Goal: Task Accomplishment & Management: Use online tool/utility

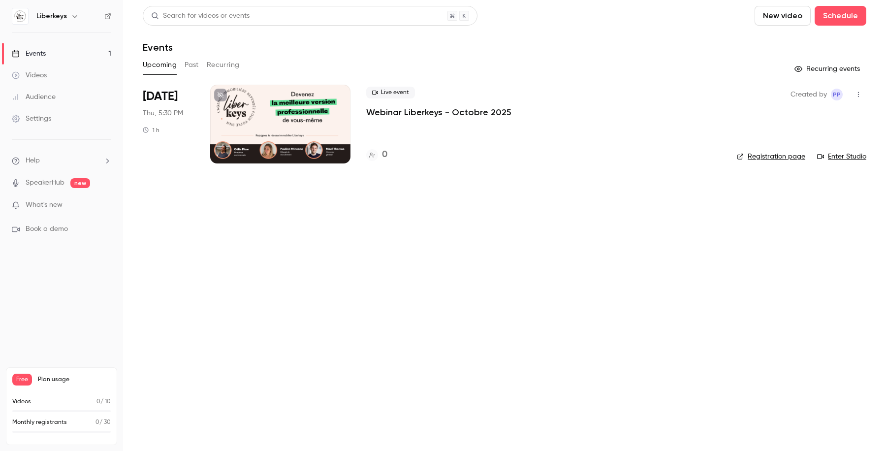
click at [248, 107] on div at bounding box center [280, 124] width 140 height 79
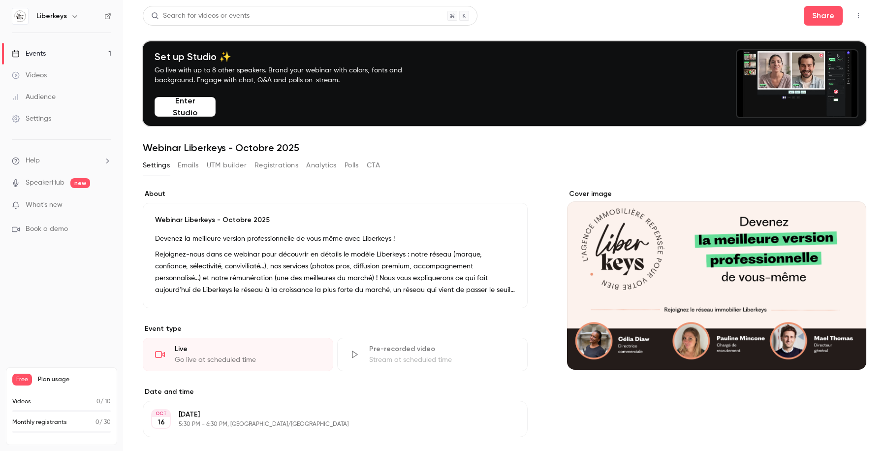
click at [230, 165] on button "UTM builder" at bounding box center [227, 165] width 40 height 16
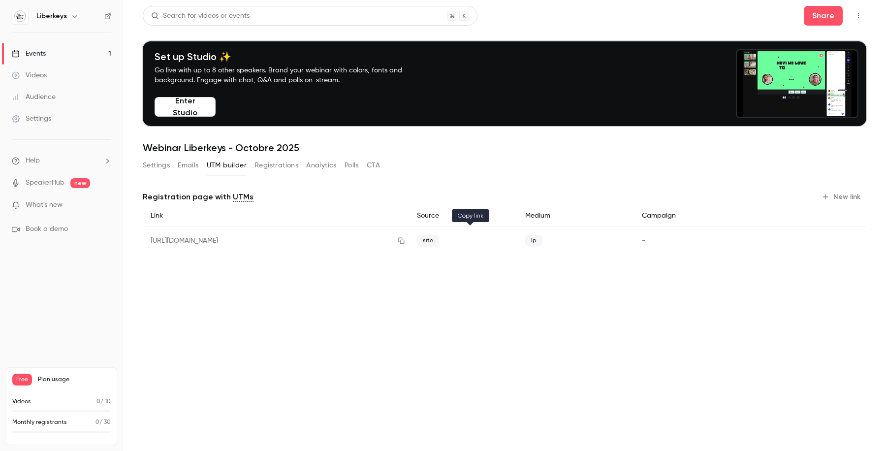
click at [404, 240] on icon "button" at bounding box center [401, 241] width 6 height 6
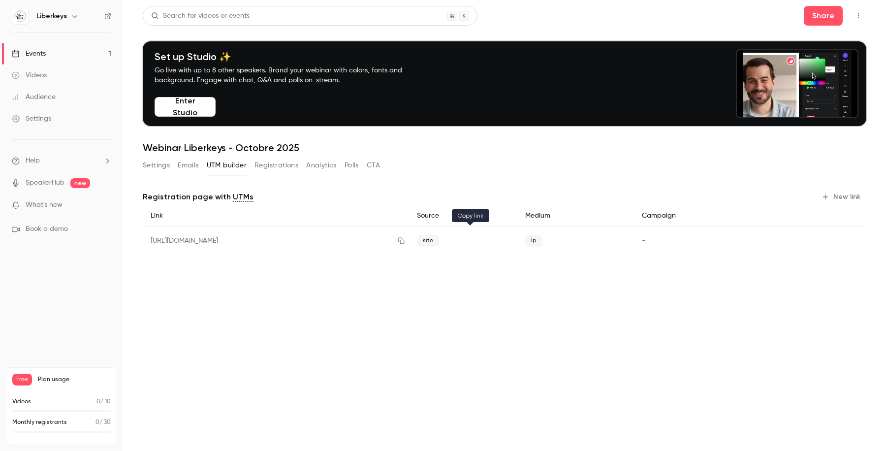
click at [405, 242] on icon "button" at bounding box center [401, 240] width 8 height 7
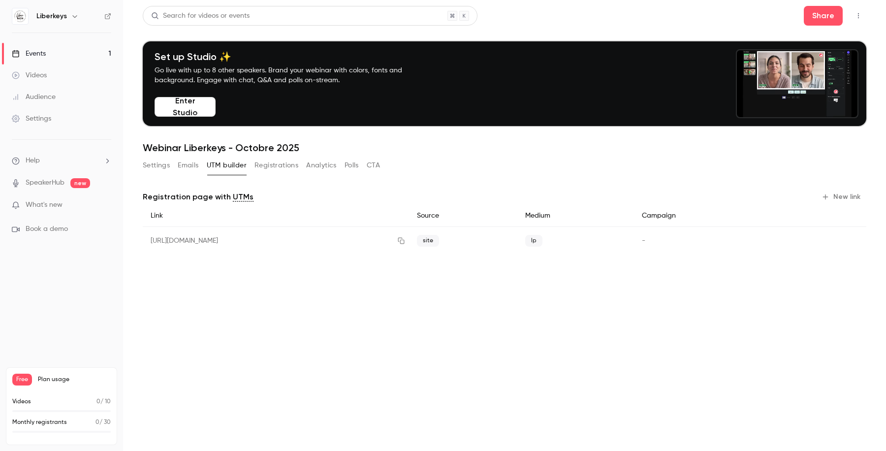
click at [45, 116] on div "Settings" at bounding box center [31, 119] width 39 height 10
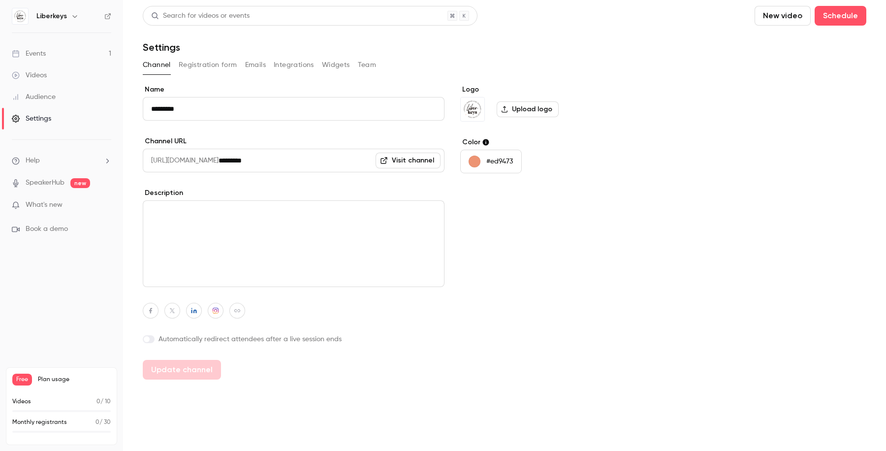
click at [211, 66] on button "Registration form" at bounding box center [208, 65] width 59 height 16
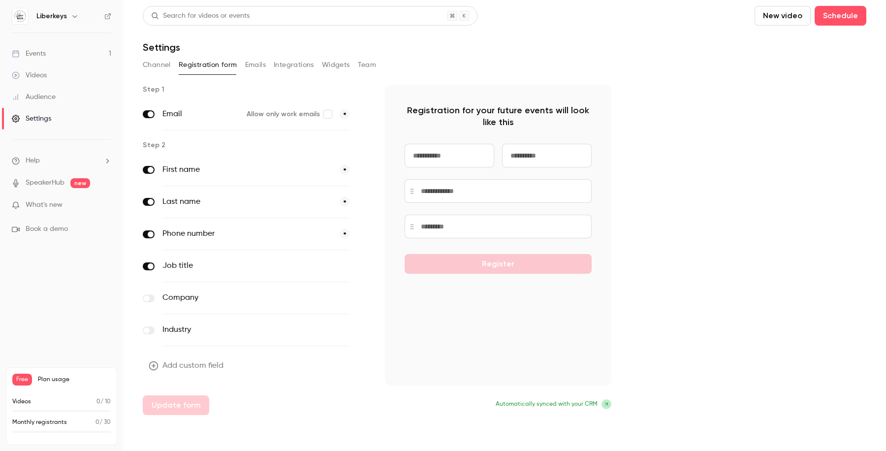
click at [152, 268] on span at bounding box center [151, 266] width 6 height 6
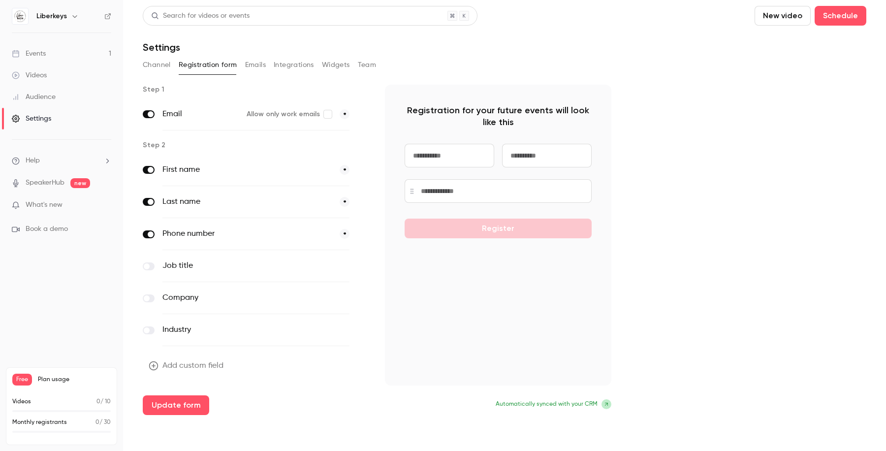
click at [186, 364] on button "Add custom field" at bounding box center [187, 366] width 89 height 20
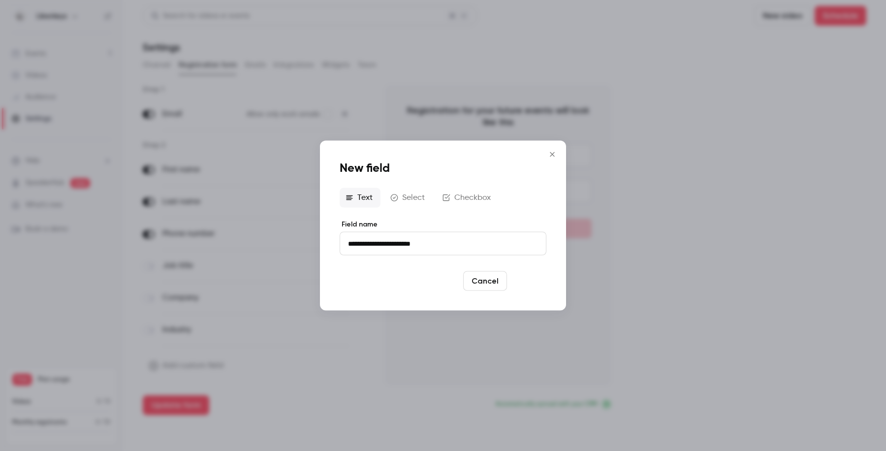
type input "**********"
click at [534, 285] on button "Save" at bounding box center [528, 281] width 35 height 20
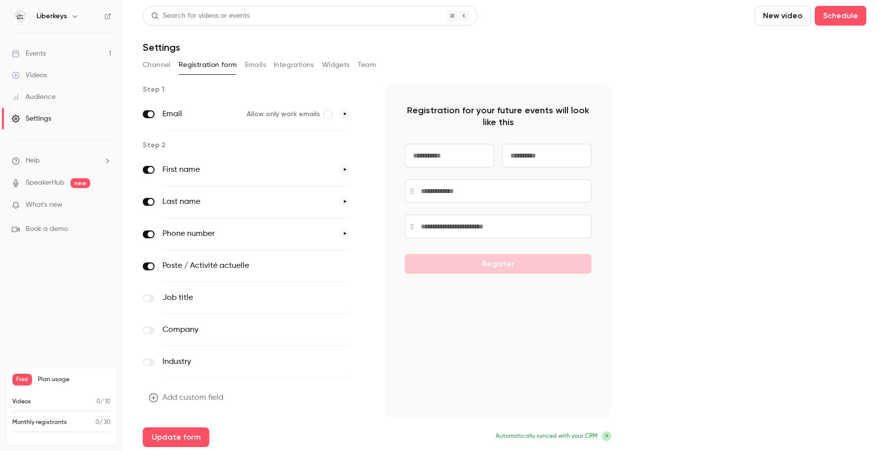
click at [262, 63] on button "Emails" at bounding box center [255, 65] width 21 height 16
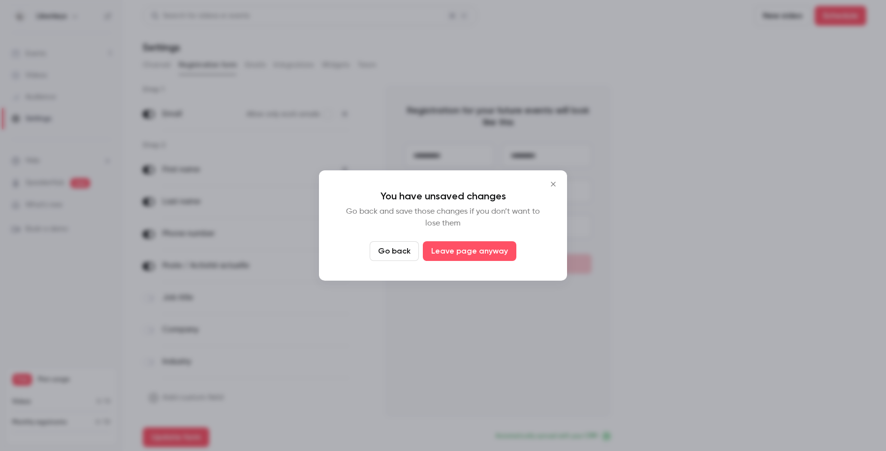
click at [553, 185] on icon "Close" at bounding box center [553, 184] width 12 height 8
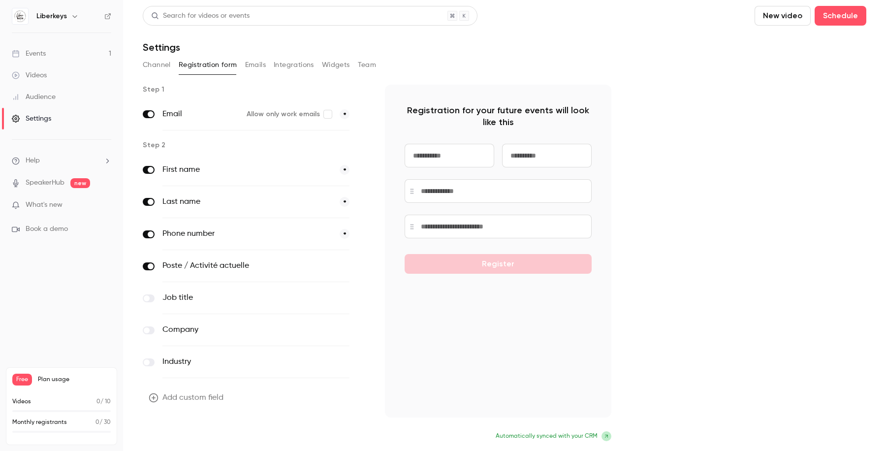
click at [188, 433] on button "Update form" at bounding box center [176, 437] width 66 height 20
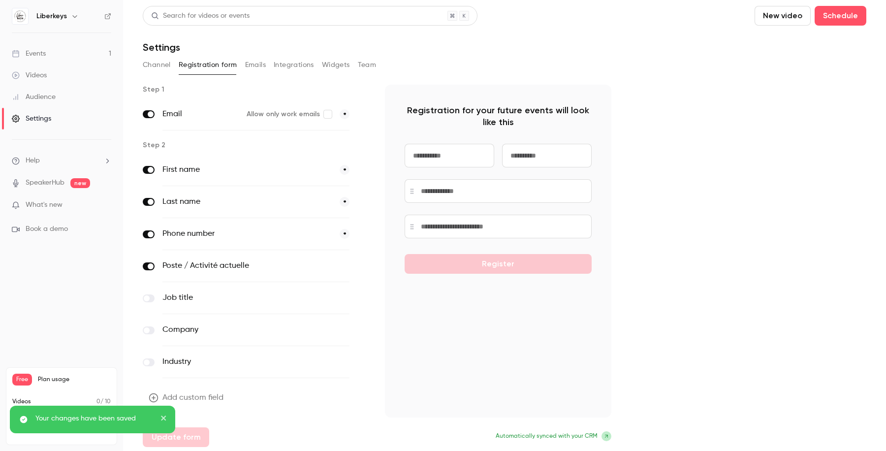
click at [54, 50] on link "Events 1" at bounding box center [61, 54] width 123 height 22
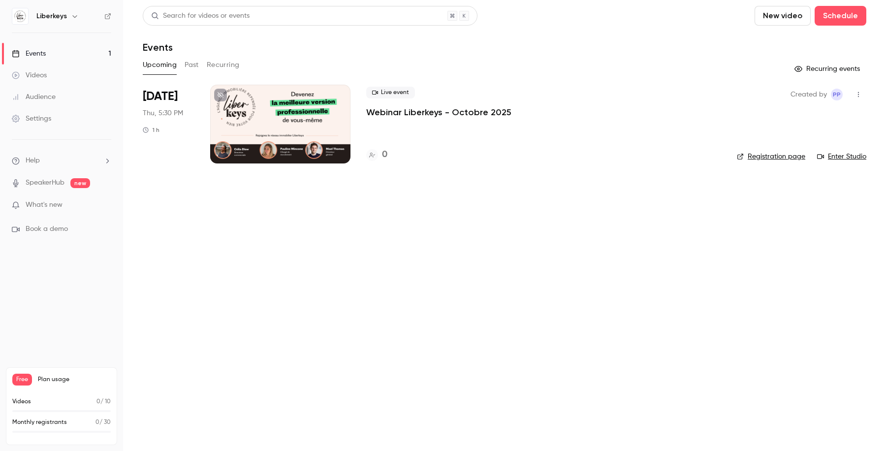
click at [329, 116] on div at bounding box center [280, 124] width 140 height 79
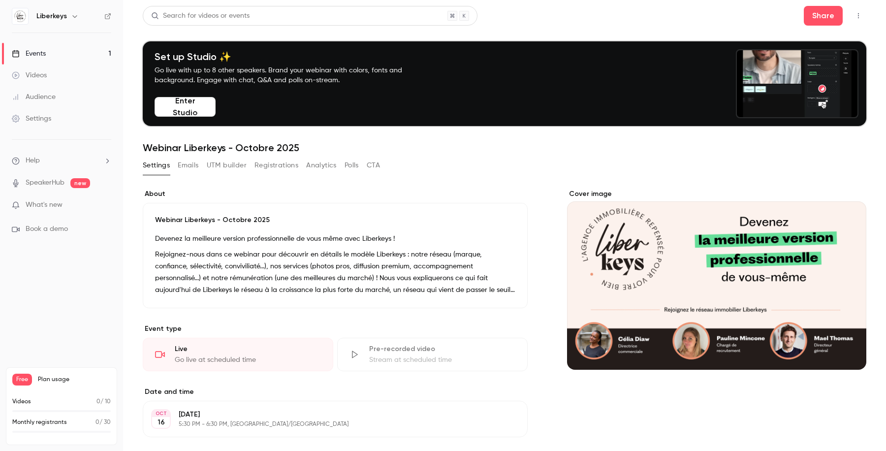
click at [235, 164] on button "UTM builder" at bounding box center [227, 165] width 40 height 16
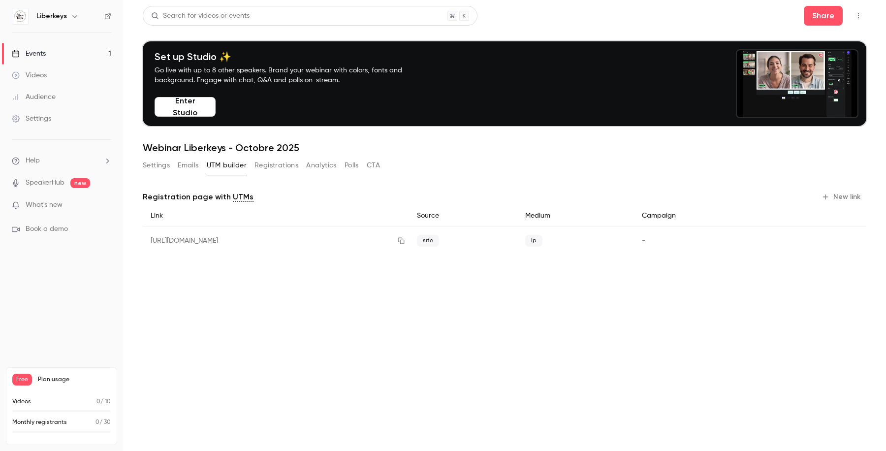
click at [843, 192] on button "New link" at bounding box center [841, 197] width 49 height 16
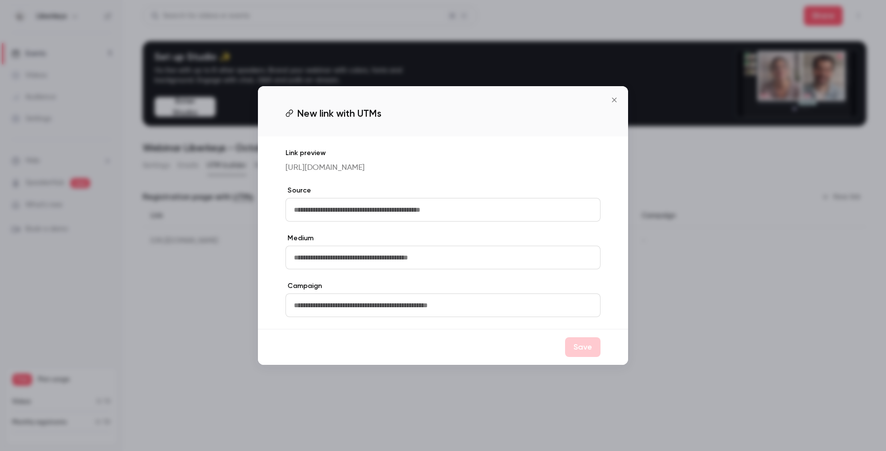
click at [395, 207] on input "text" at bounding box center [442, 210] width 315 height 24
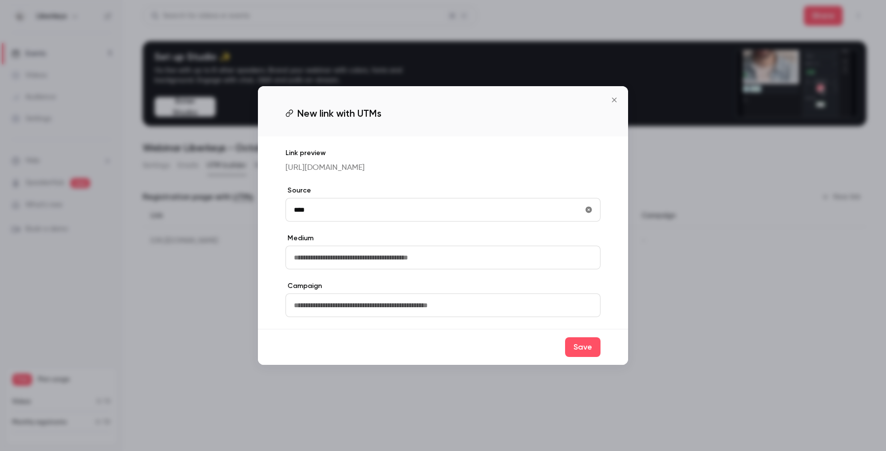
type input "****"
click at [373, 261] on input "text" at bounding box center [442, 258] width 315 height 24
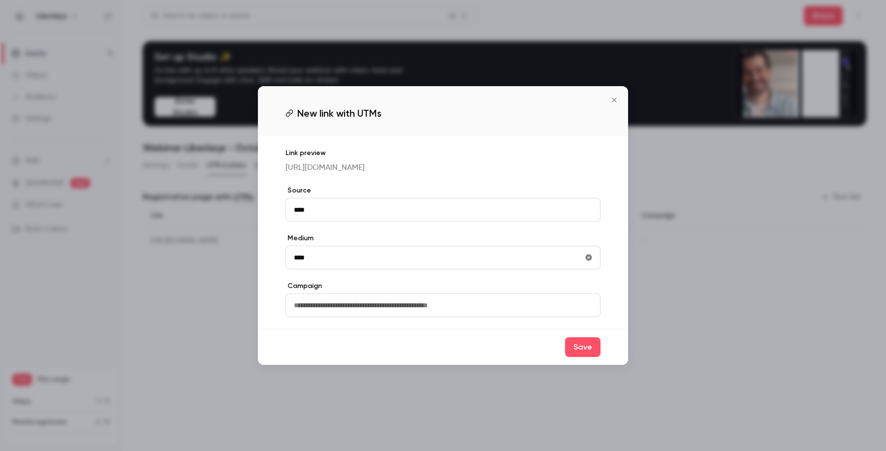
type input "****"
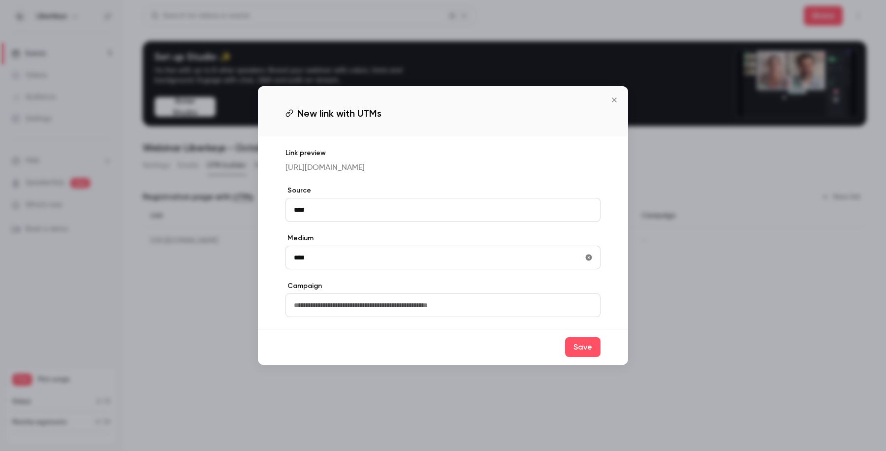
click at [346, 306] on input "text" at bounding box center [442, 305] width 315 height 24
type input "**"
click at [580, 349] on button "Save" at bounding box center [582, 347] width 35 height 20
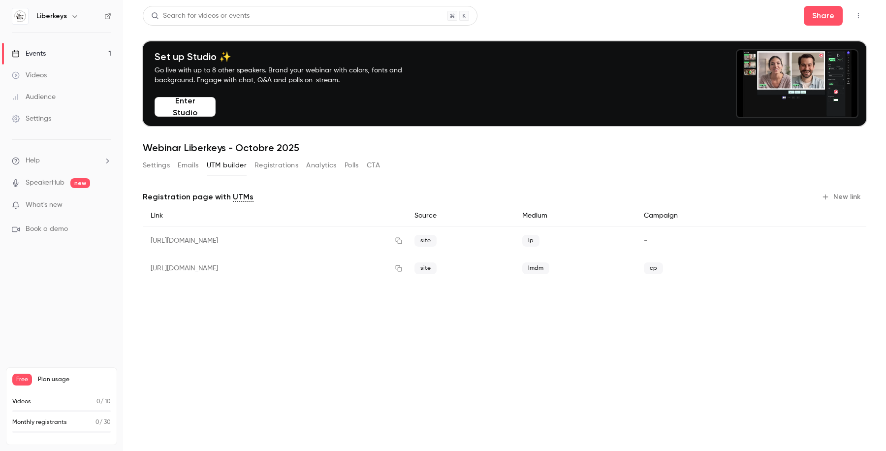
click at [406, 240] on div "[URL][DOMAIN_NAME]" at bounding box center [275, 241] width 264 height 28
click at [402, 267] on icon "button" at bounding box center [399, 268] width 8 height 7
